Goal: Find specific page/section: Find specific page/section

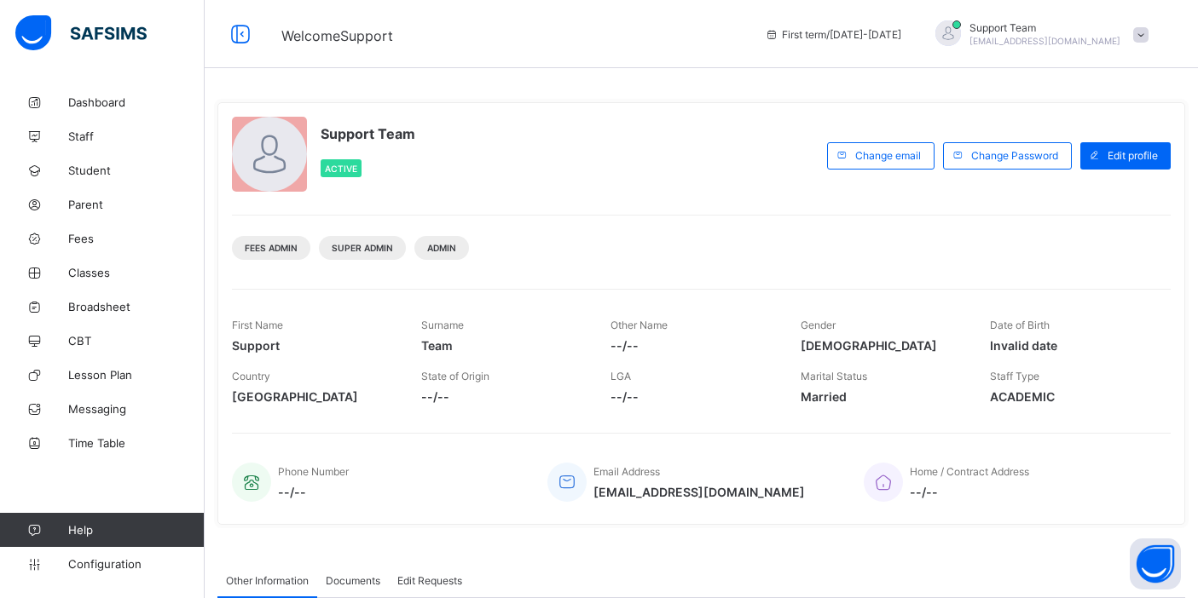
click at [1093, 38] on span "[EMAIL_ADDRESS][DOMAIN_NAME]" at bounding box center [1044, 41] width 151 height 10
click at [1110, 160] on span "Subscription" at bounding box center [1079, 166] width 85 height 13
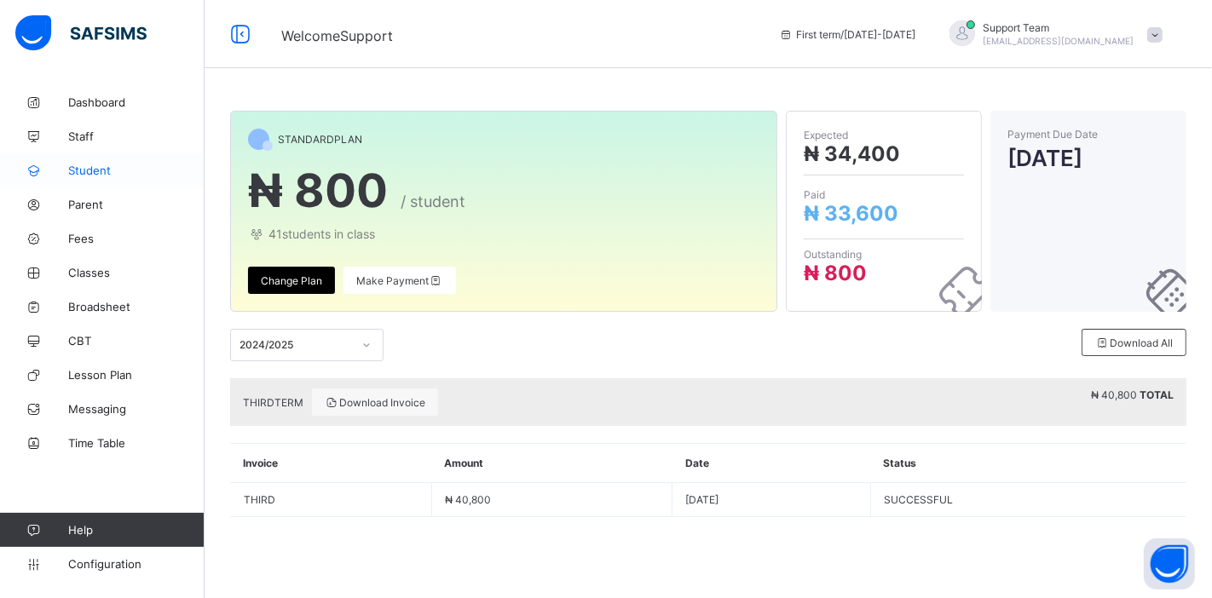
click at [100, 159] on link "Student" at bounding box center [102, 170] width 205 height 34
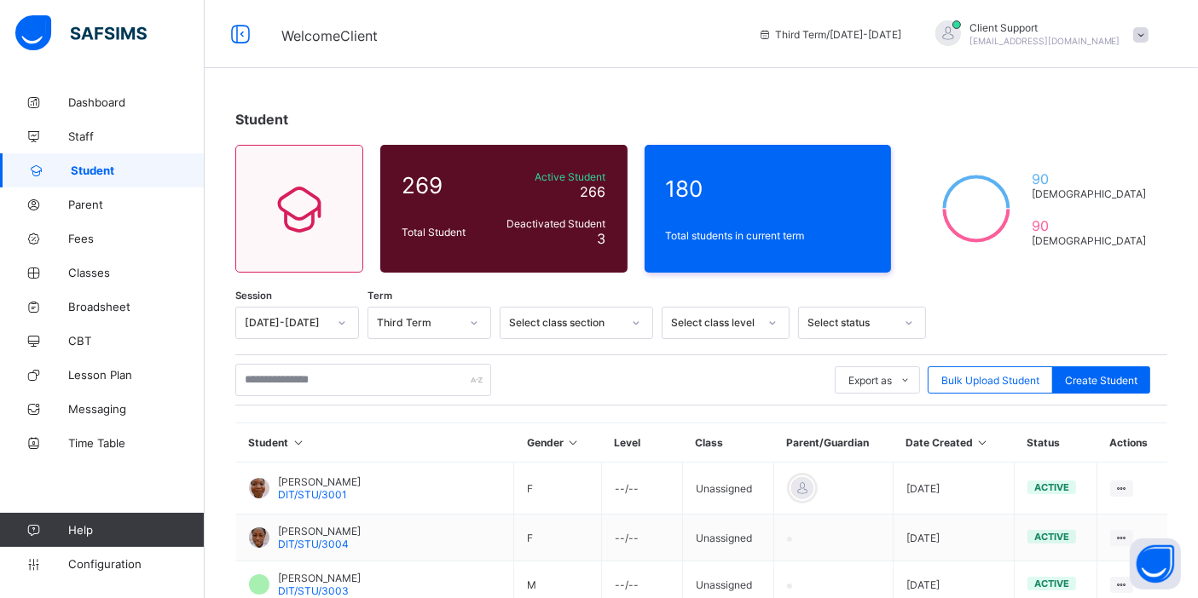
click at [1098, 5] on div "Third Term / 2024-2025 Client Support oluwatooni@flexisaf.com" at bounding box center [973, 34] width 448 height 68
click at [1087, 22] on span "Client Support" at bounding box center [1044, 27] width 151 height 13
click at [1071, 161] on span "Subscription" at bounding box center [1079, 166] width 85 height 13
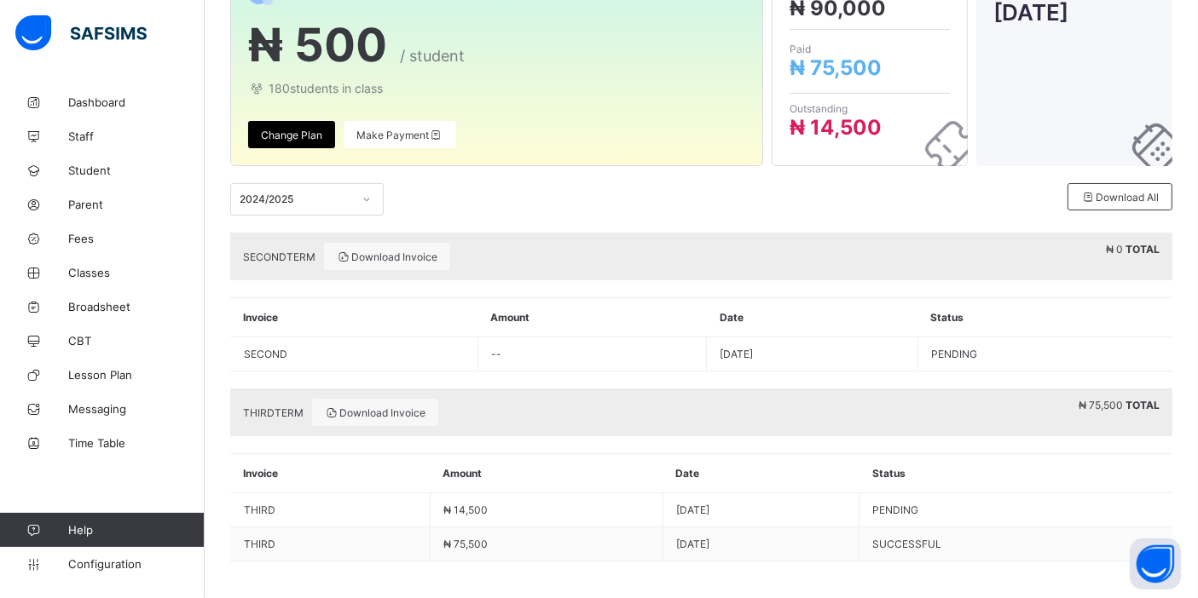
scroll to position [148, 0]
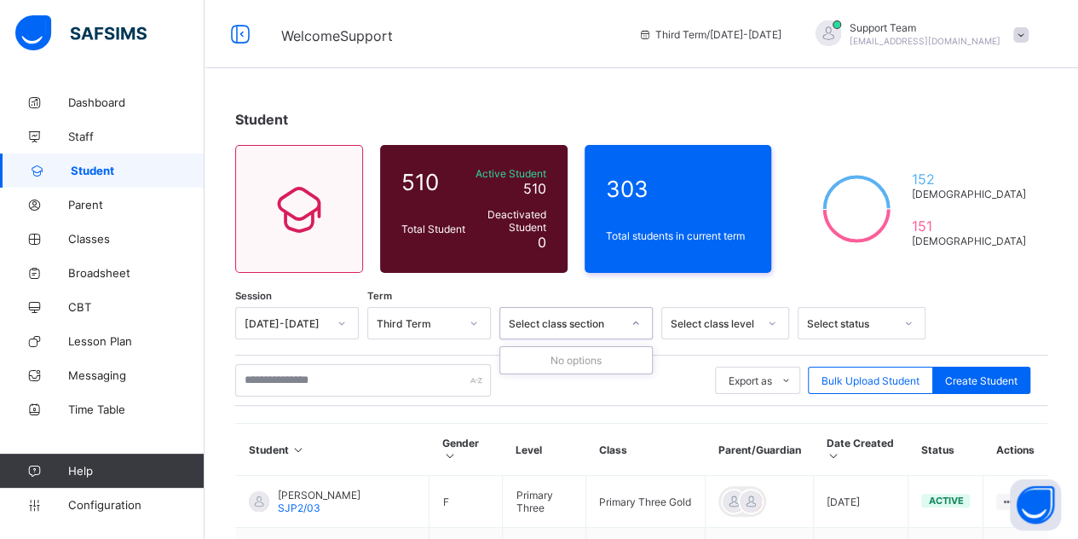
click at [590, 321] on div "Select class section" at bounding box center [565, 323] width 113 height 13
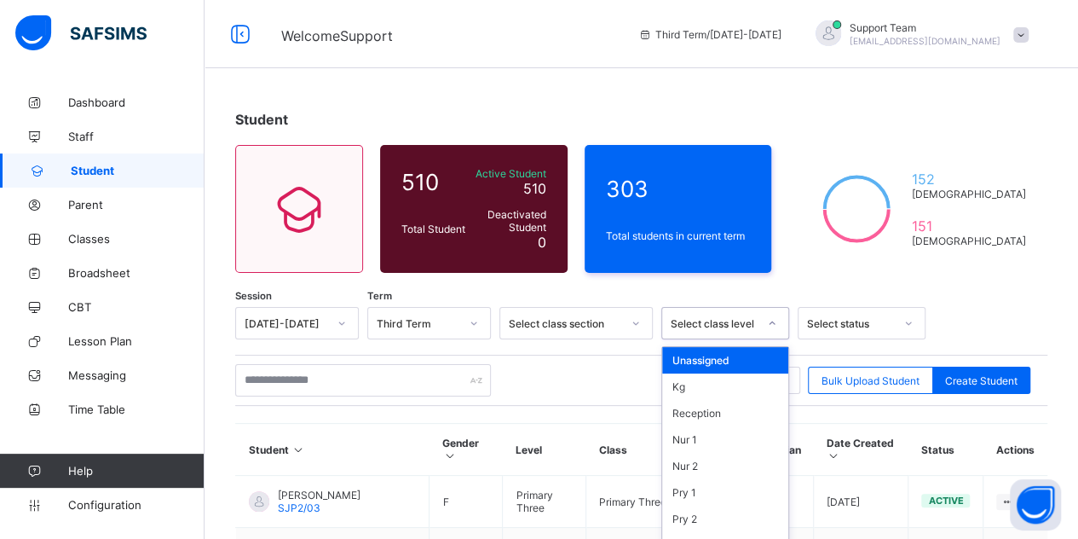
click at [723, 330] on div "option Unassigned focused, 1 of 17. 17 results available. Use Up and Down to ch…" at bounding box center [726, 323] width 128 height 32
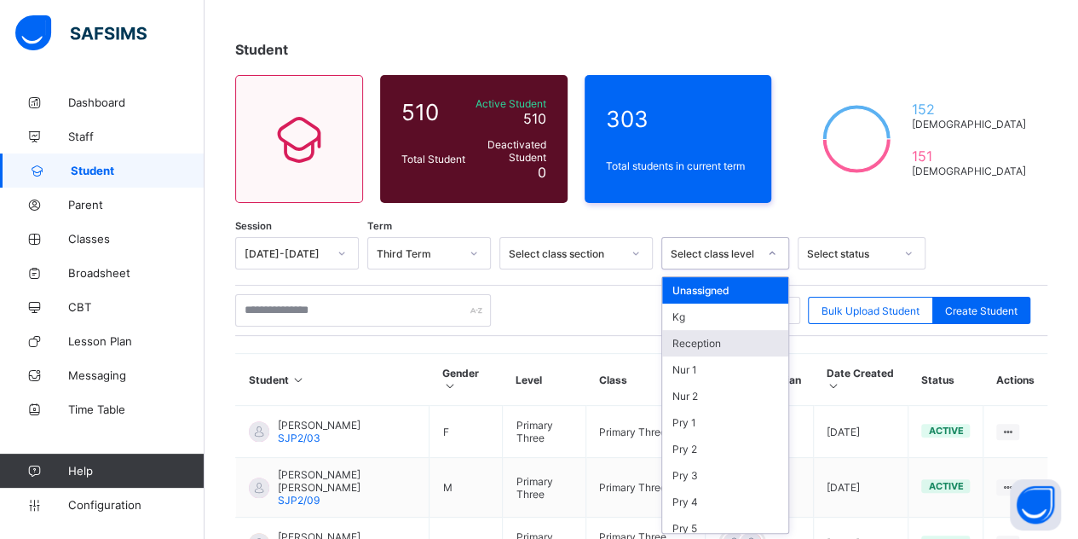
scroll to position [70, 0]
click at [708, 334] on div "Reception" at bounding box center [725, 343] width 126 height 26
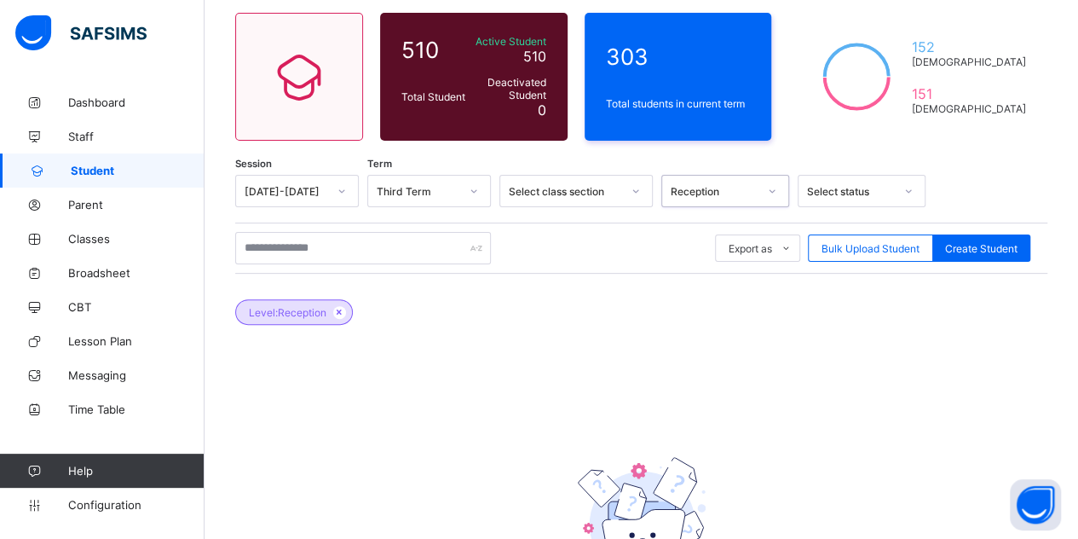
scroll to position [155, 0]
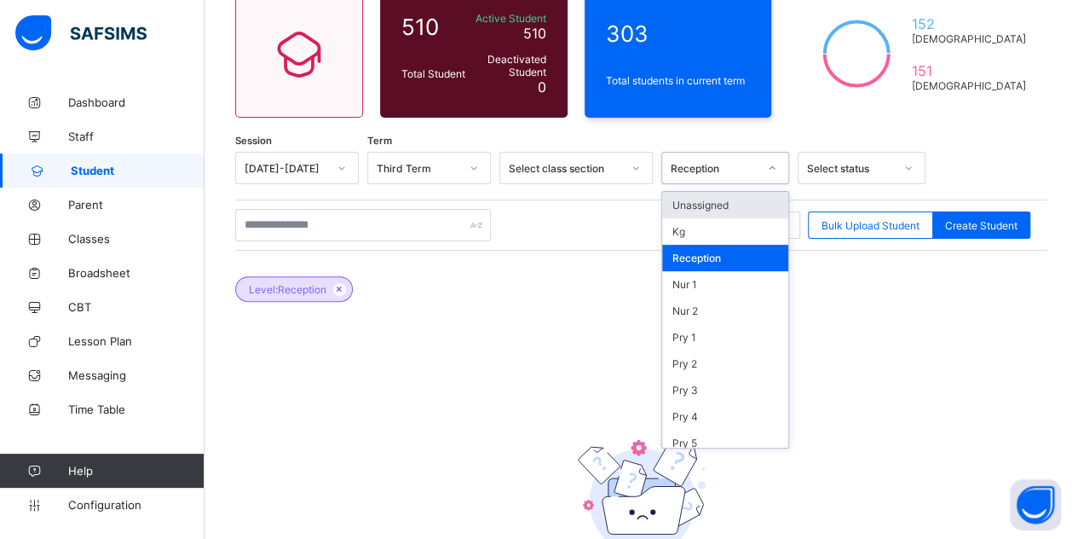
click at [715, 168] on div "Reception" at bounding box center [714, 168] width 87 height 13
click at [699, 277] on div "Nur 1" at bounding box center [725, 284] width 126 height 26
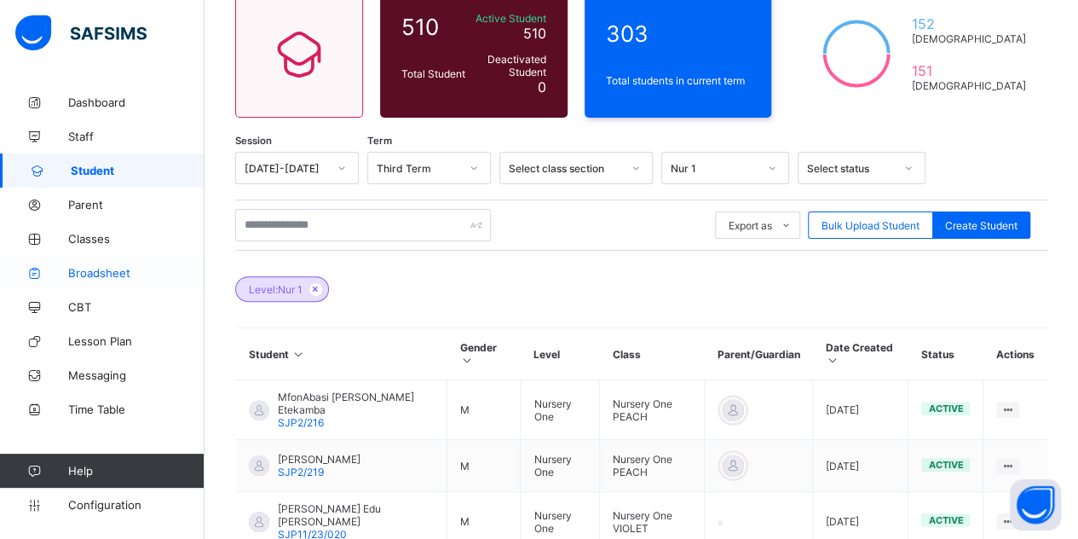
click at [112, 274] on span "Broadsheet" at bounding box center [136, 273] width 136 height 14
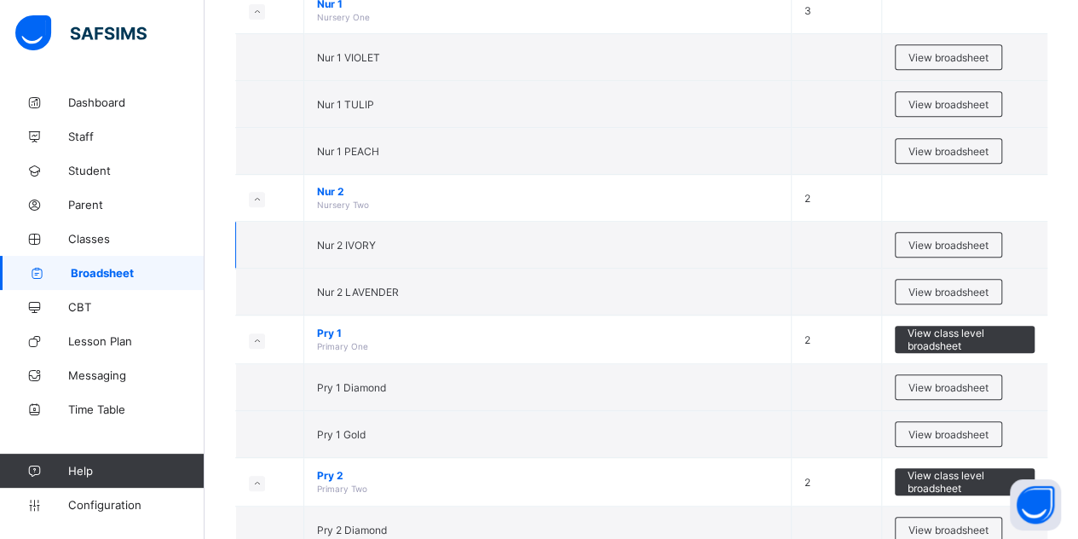
scroll to position [341, 0]
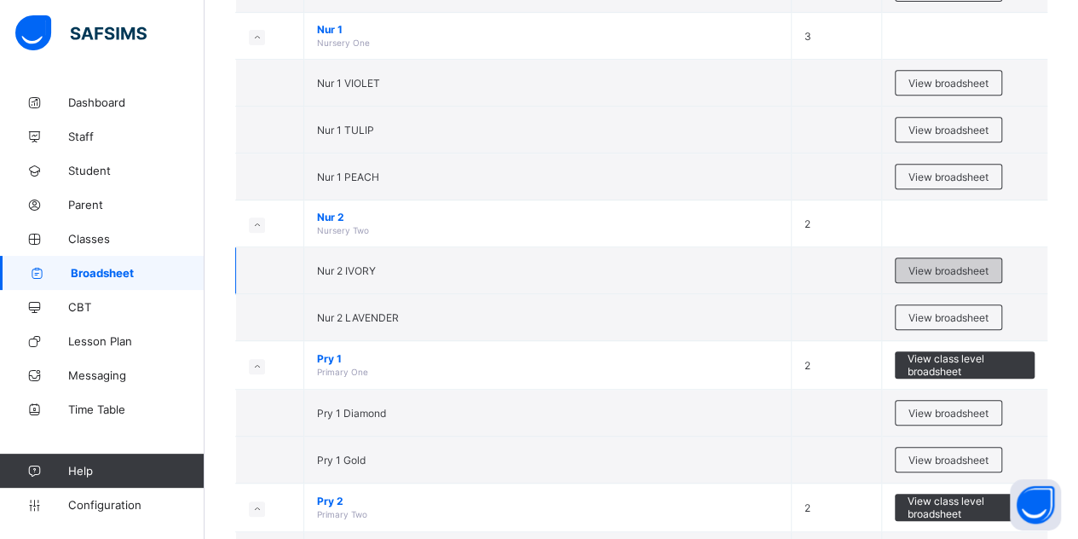
click at [960, 257] on div "View broadsheet" at bounding box center [948, 270] width 107 height 26
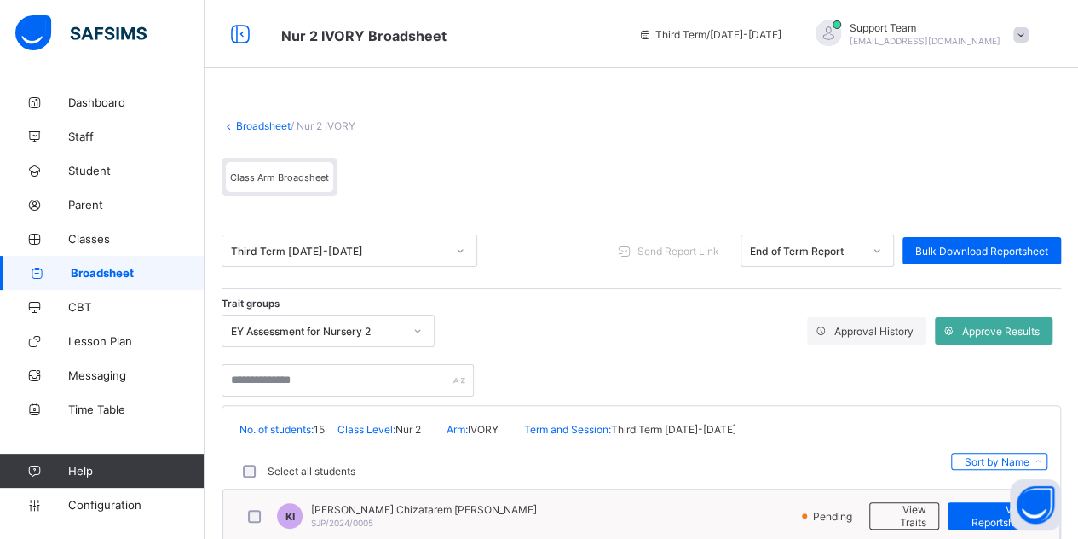
scroll to position [256, 0]
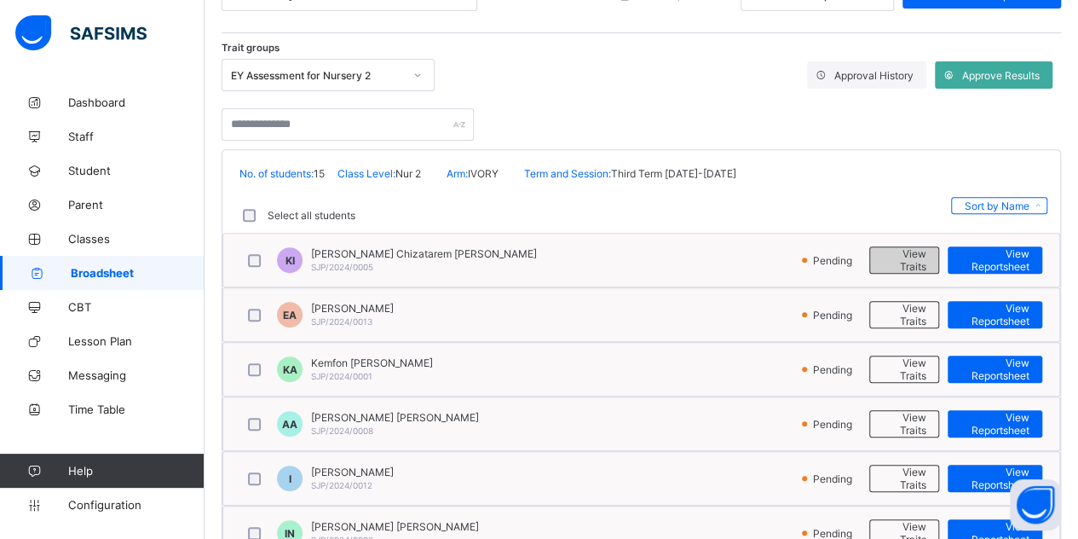
click at [912, 251] on span "View Traits" at bounding box center [904, 260] width 43 height 26
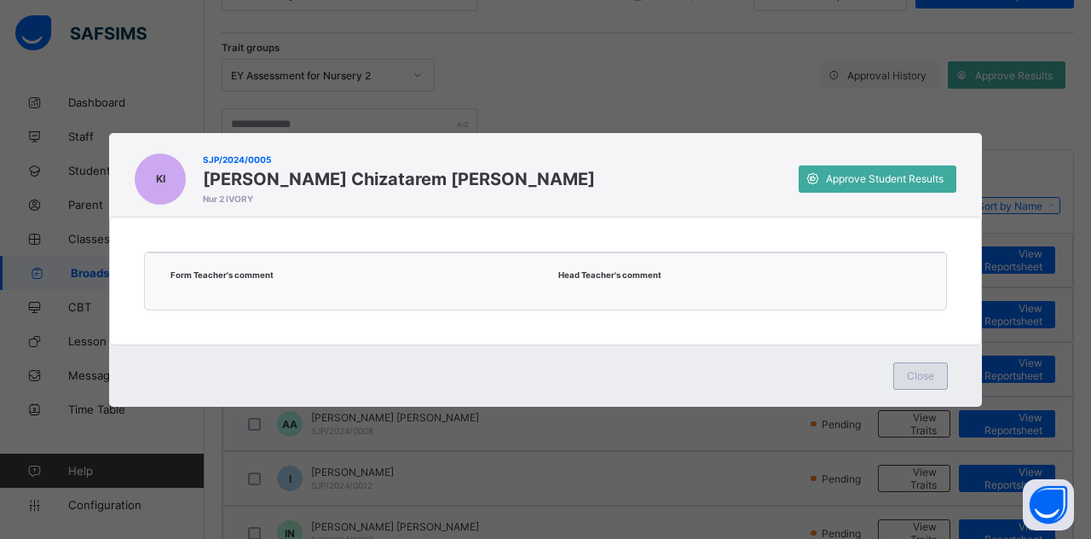
click at [922, 388] on div "Close" at bounding box center [920, 375] width 55 height 27
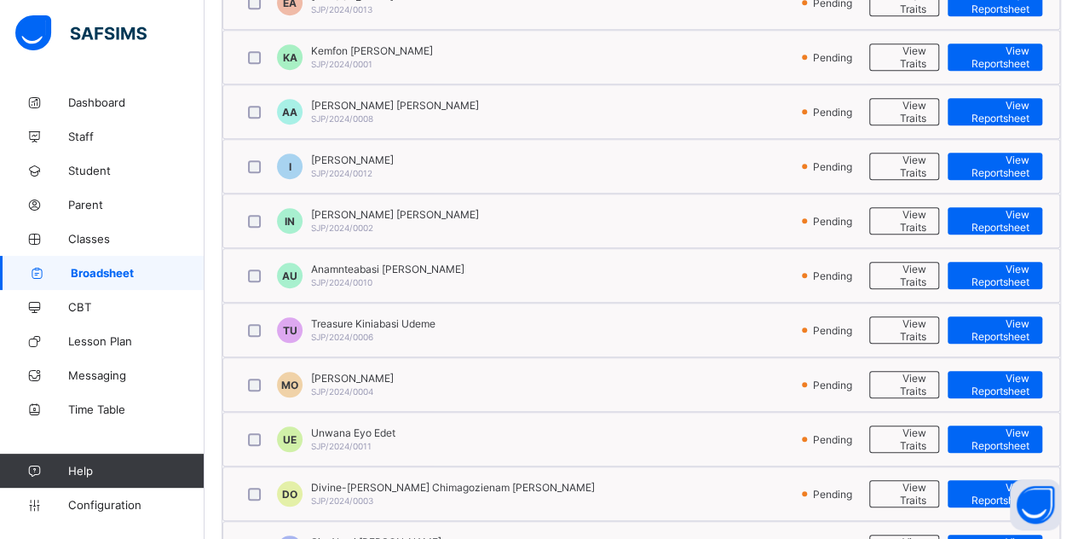
scroll to position [597, 0]
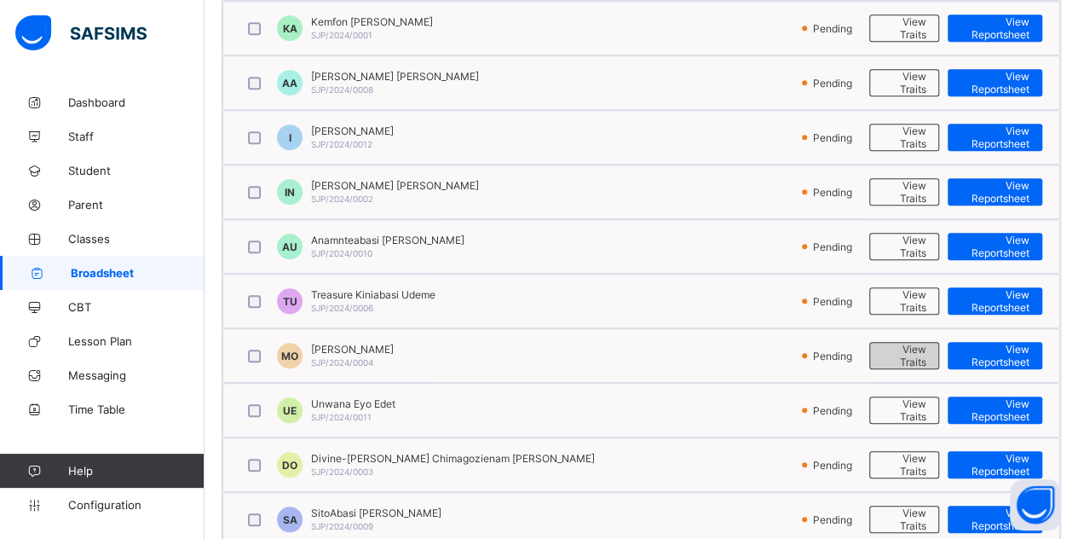
click at [898, 342] on div "View Traits" at bounding box center [905, 355] width 71 height 27
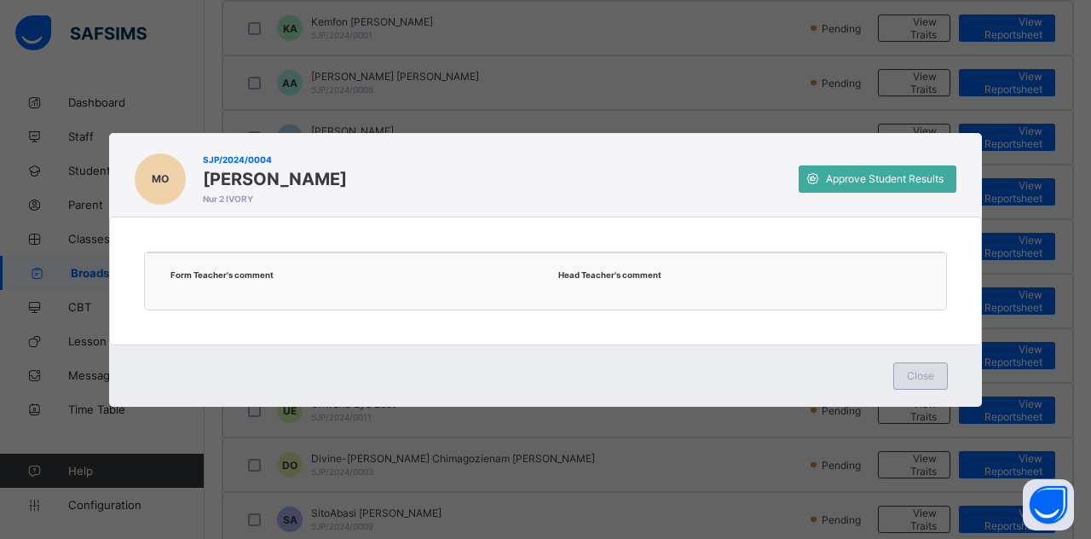
click at [922, 376] on span "Close" at bounding box center [920, 375] width 27 height 13
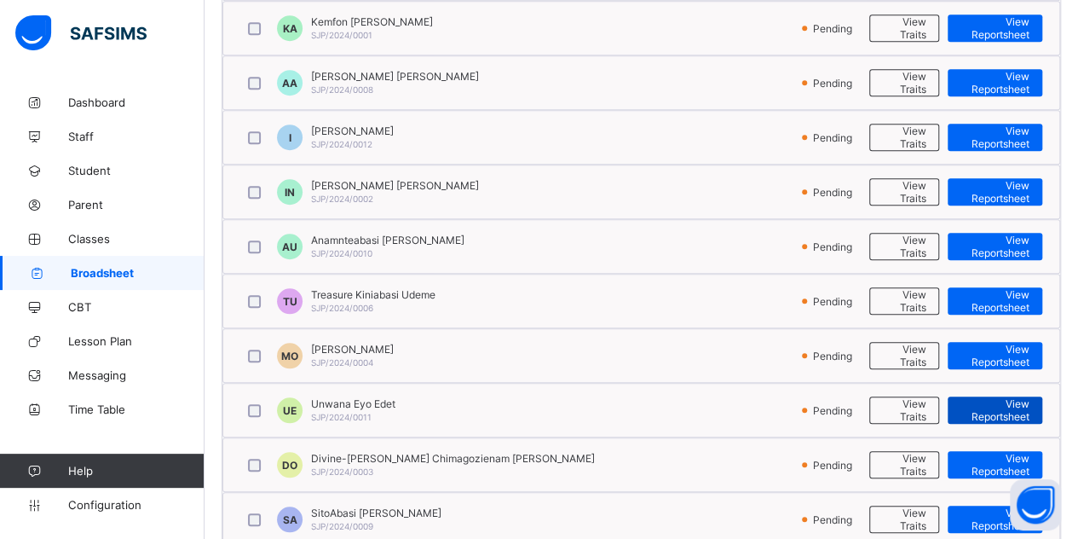
click at [1012, 401] on span "View Reportsheet" at bounding box center [995, 410] width 69 height 26
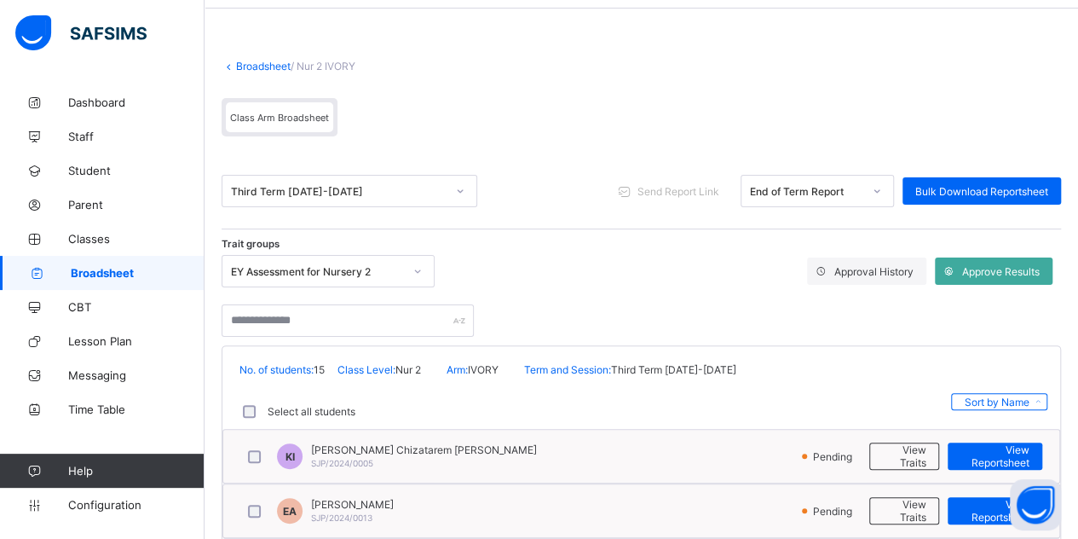
scroll to position [0, 0]
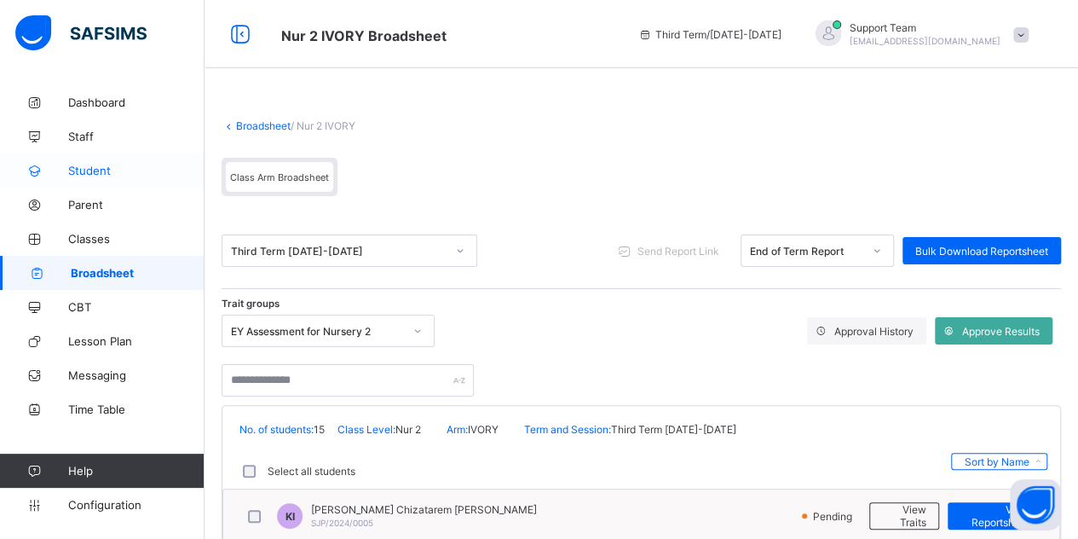
click at [90, 161] on link "Student" at bounding box center [102, 170] width 205 height 34
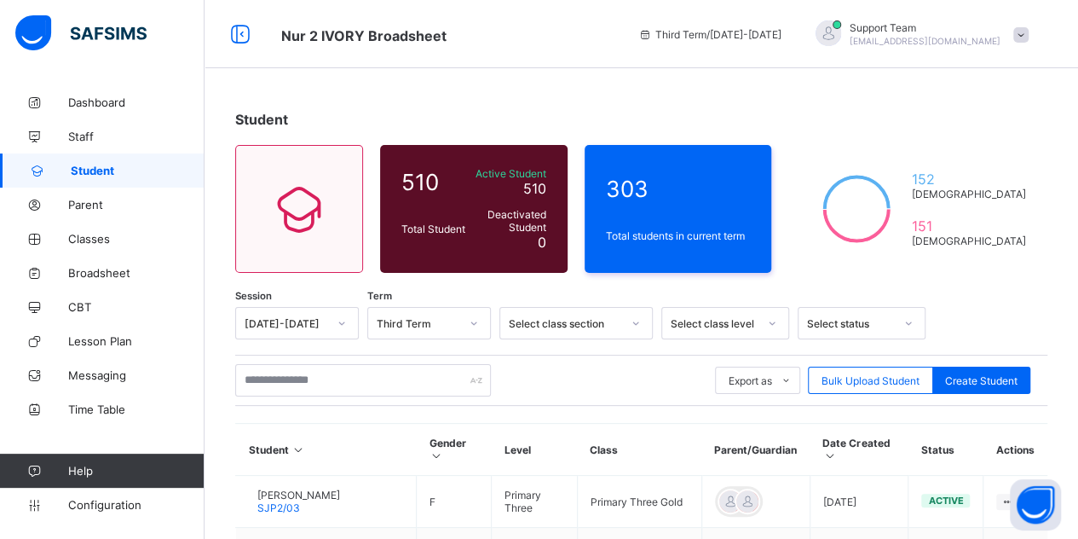
click at [969, 38] on span "[EMAIL_ADDRESS][DOMAIN_NAME]" at bounding box center [925, 41] width 151 height 10
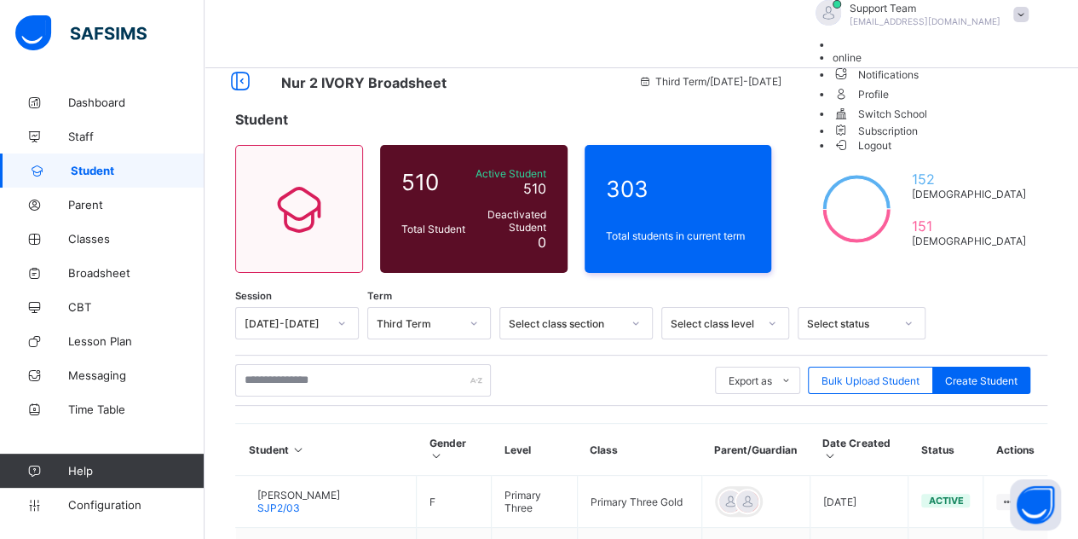
click at [957, 137] on li "Subscription" at bounding box center [935, 130] width 205 height 14
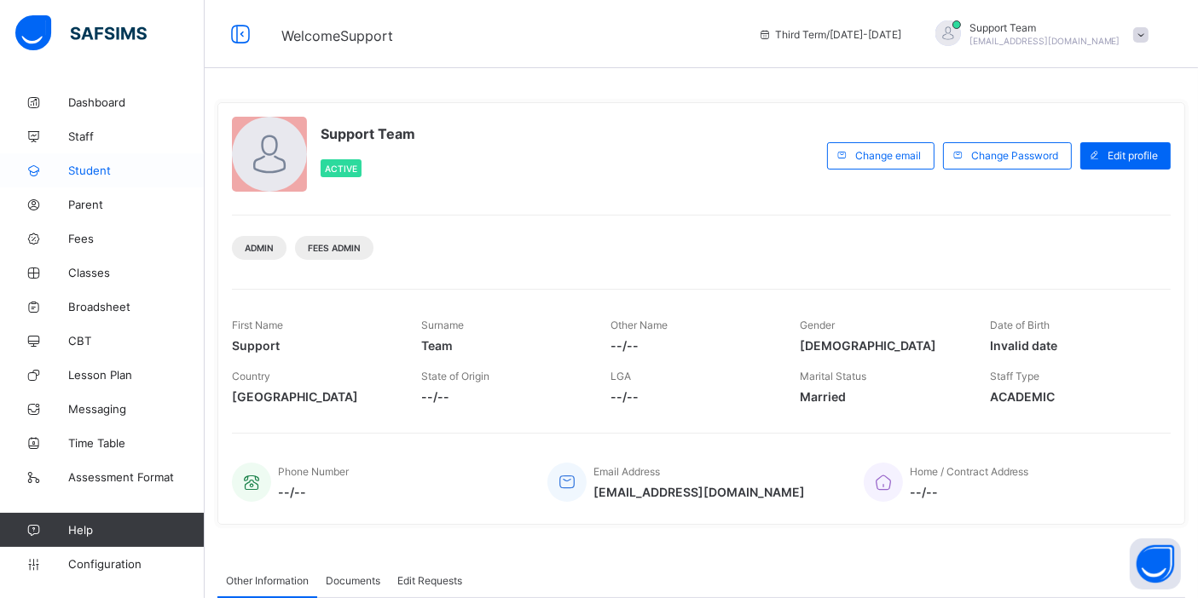
click at [109, 161] on link "Student" at bounding box center [102, 170] width 205 height 34
